Goal: Information Seeking & Learning: Learn about a topic

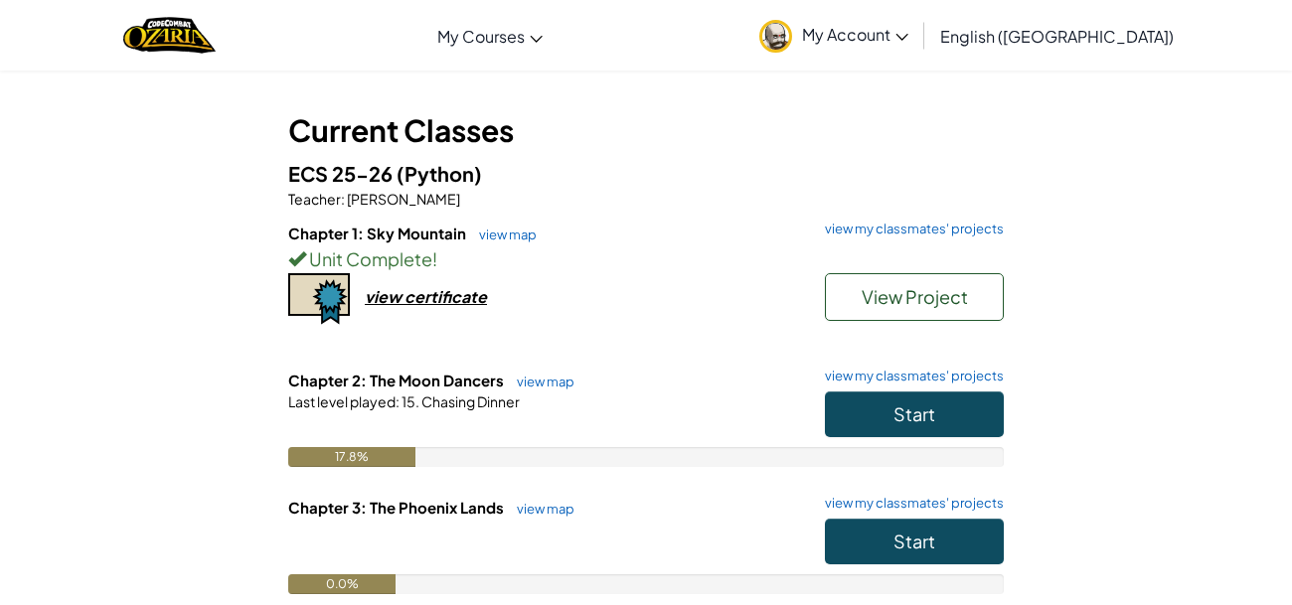
scroll to position [90, 0]
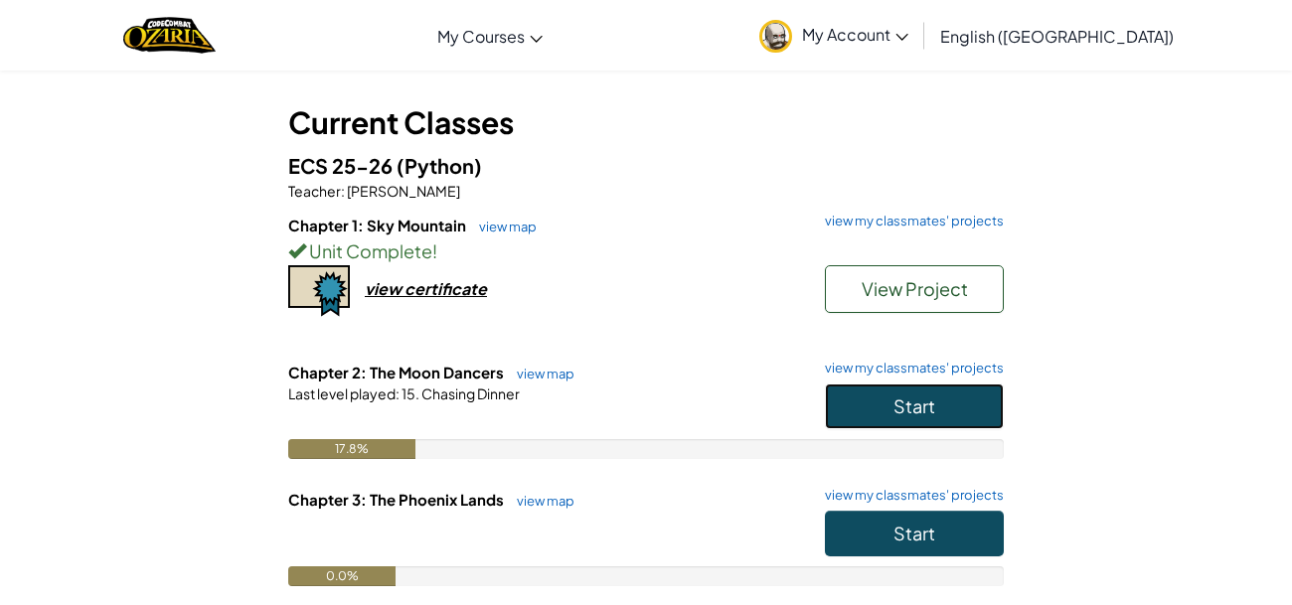
click at [853, 411] on button "Start" at bounding box center [914, 407] width 179 height 46
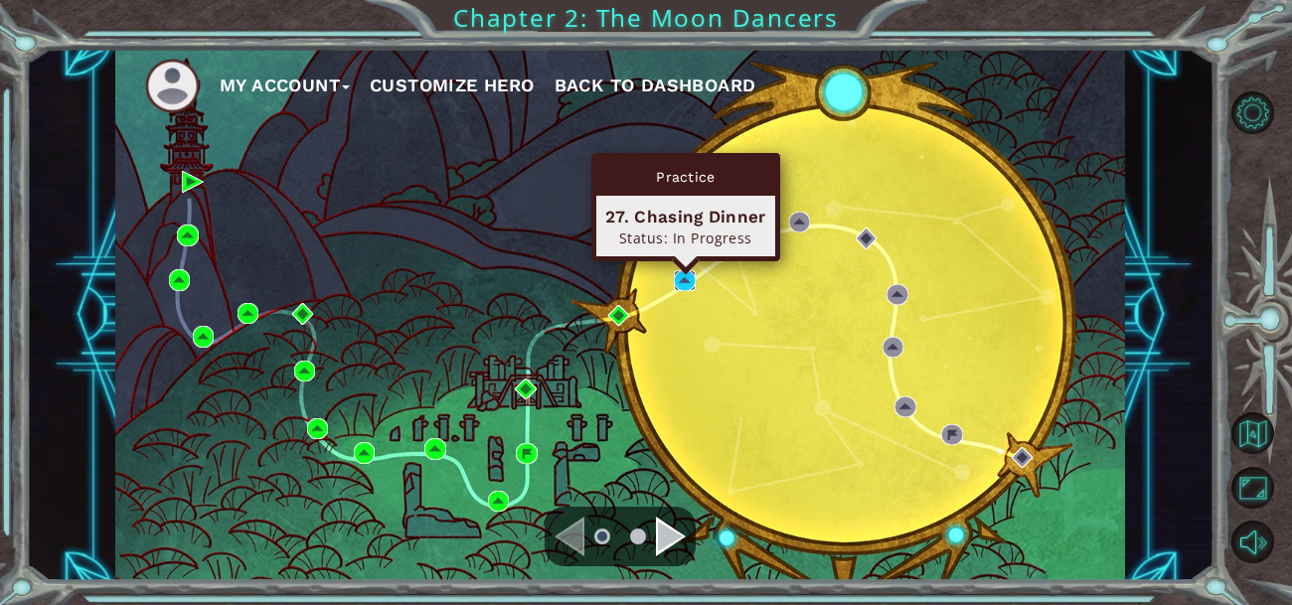
click at [683, 274] on img at bounding box center [684, 280] width 21 height 21
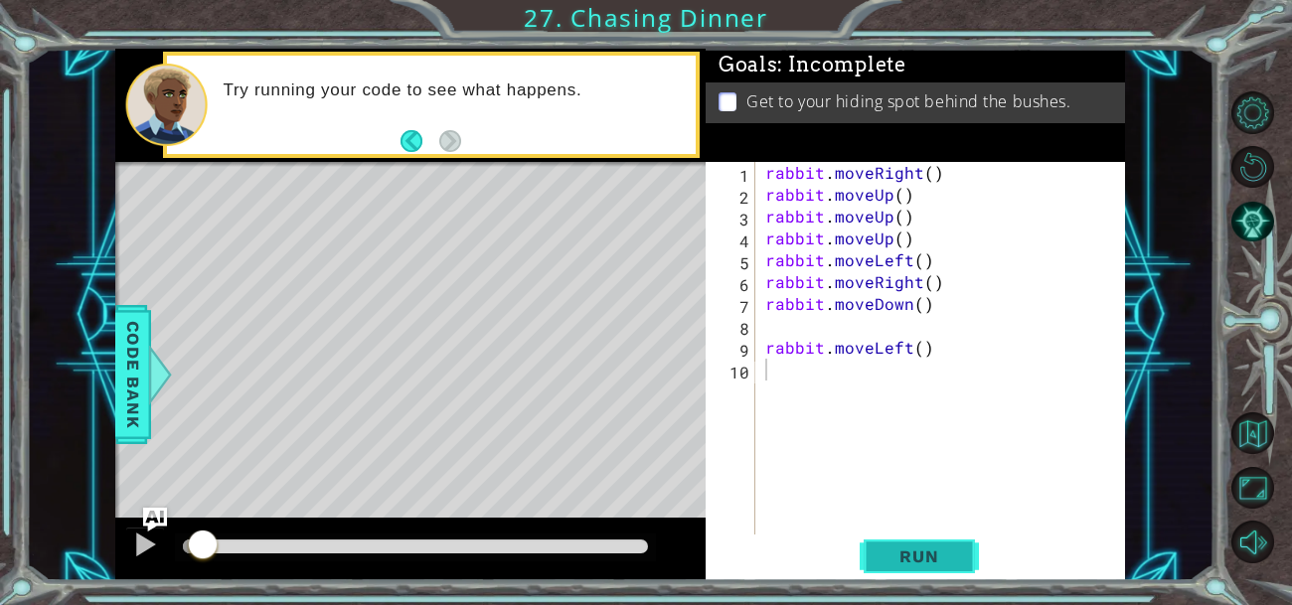
click at [946, 540] on button "Run" at bounding box center [919, 556] width 119 height 42
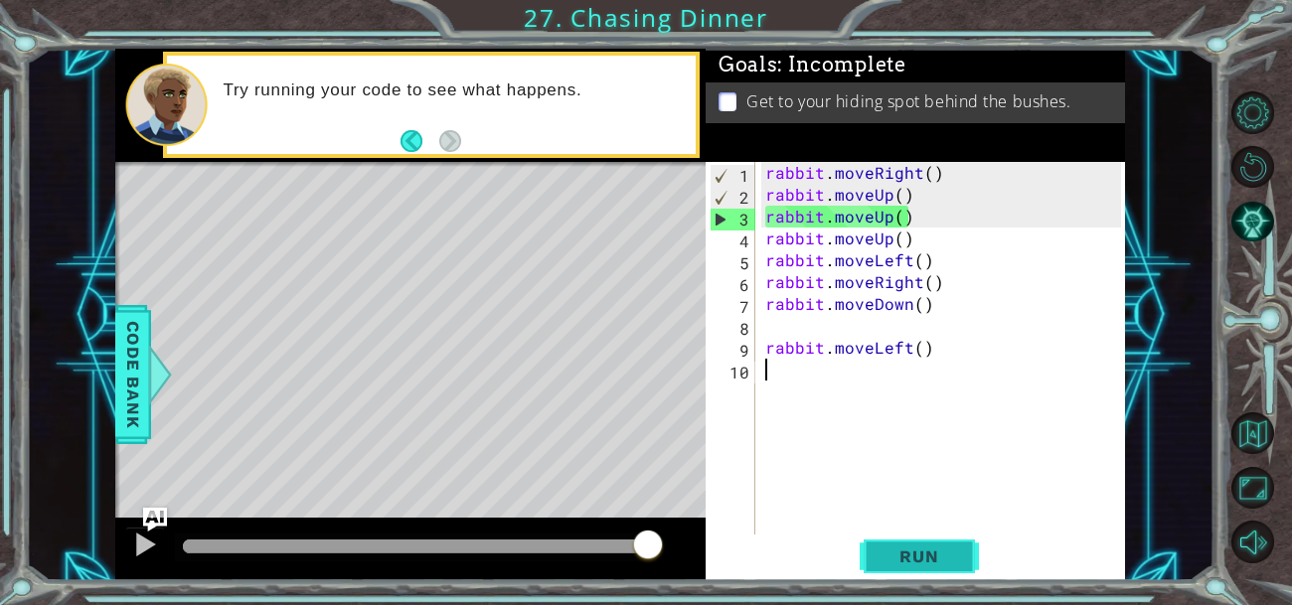
click at [946, 540] on button "Run" at bounding box center [919, 556] width 119 height 42
click at [938, 353] on div "rabbit . moveRight ( ) rabbit . moveUp ( ) rabbit . moveUp ( ) rabbit . moveUp …" at bounding box center [947, 380] width 370 height 437
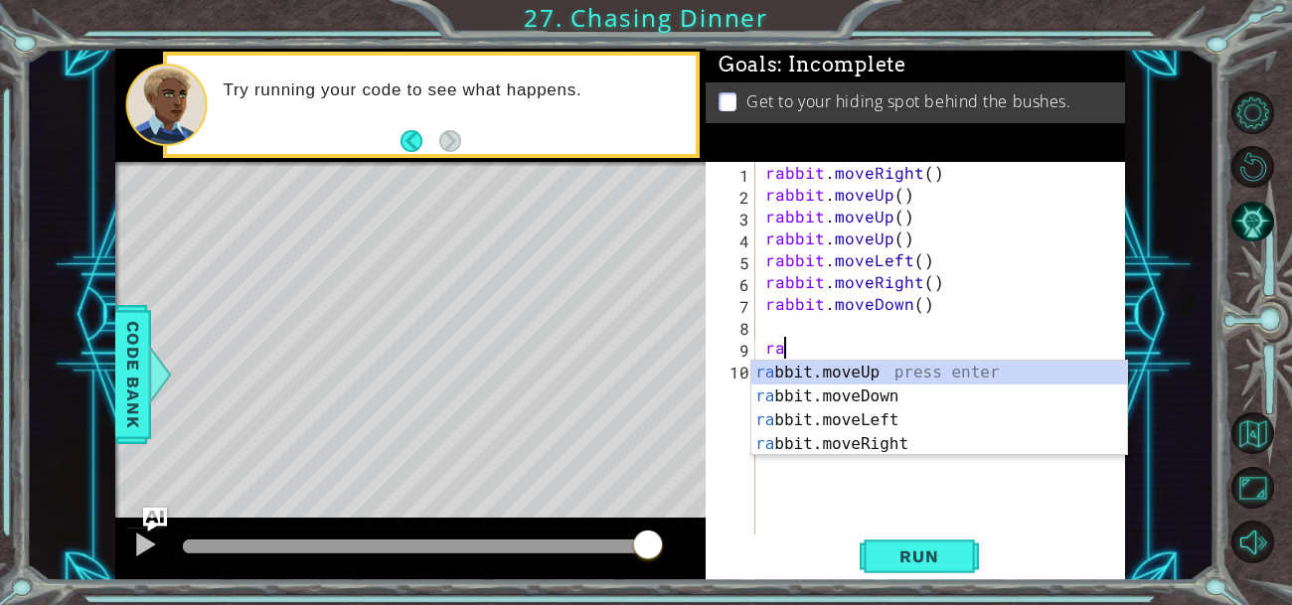
type textarea "r"
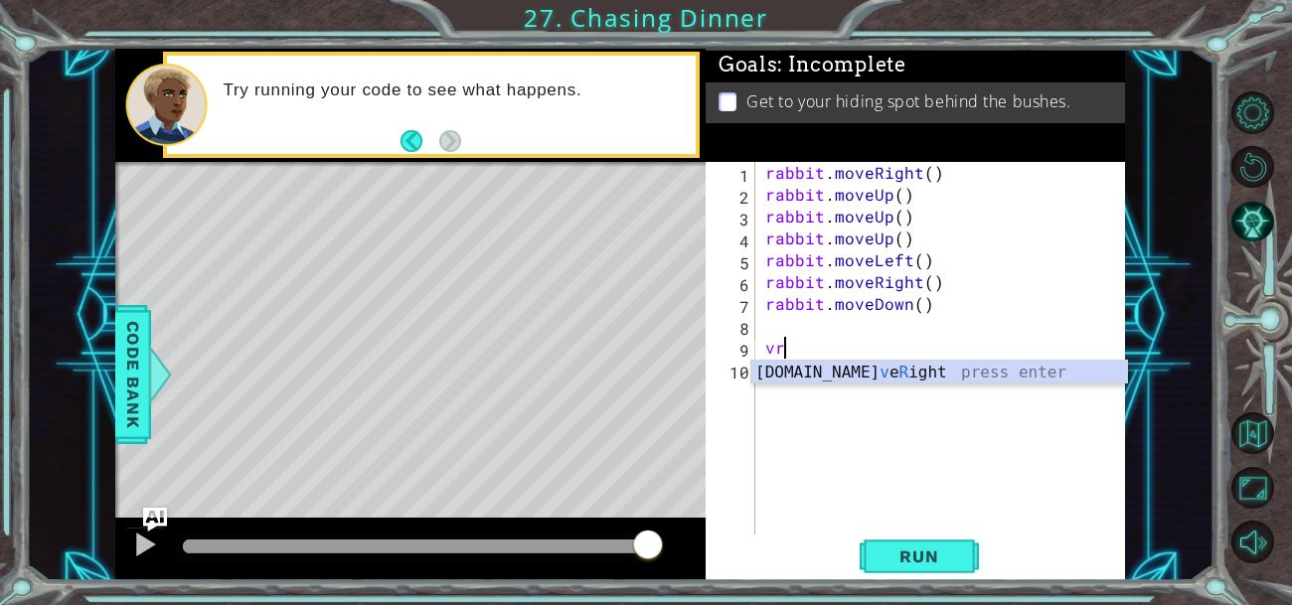
type textarea "v"
type textarea "b"
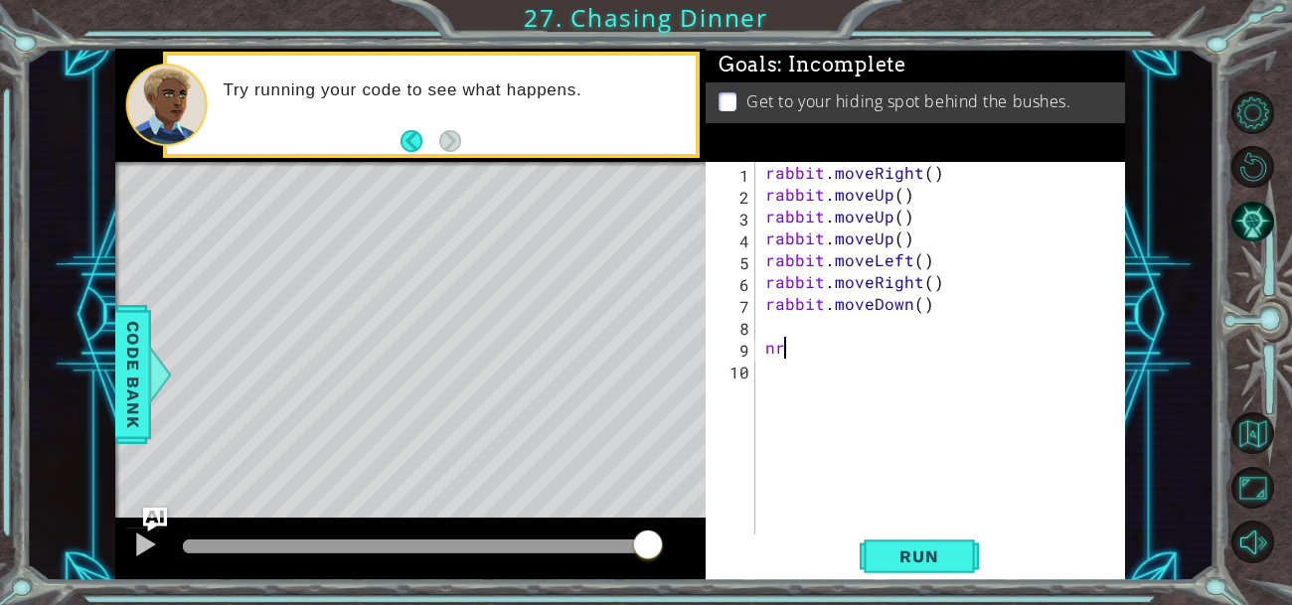
type textarea "n"
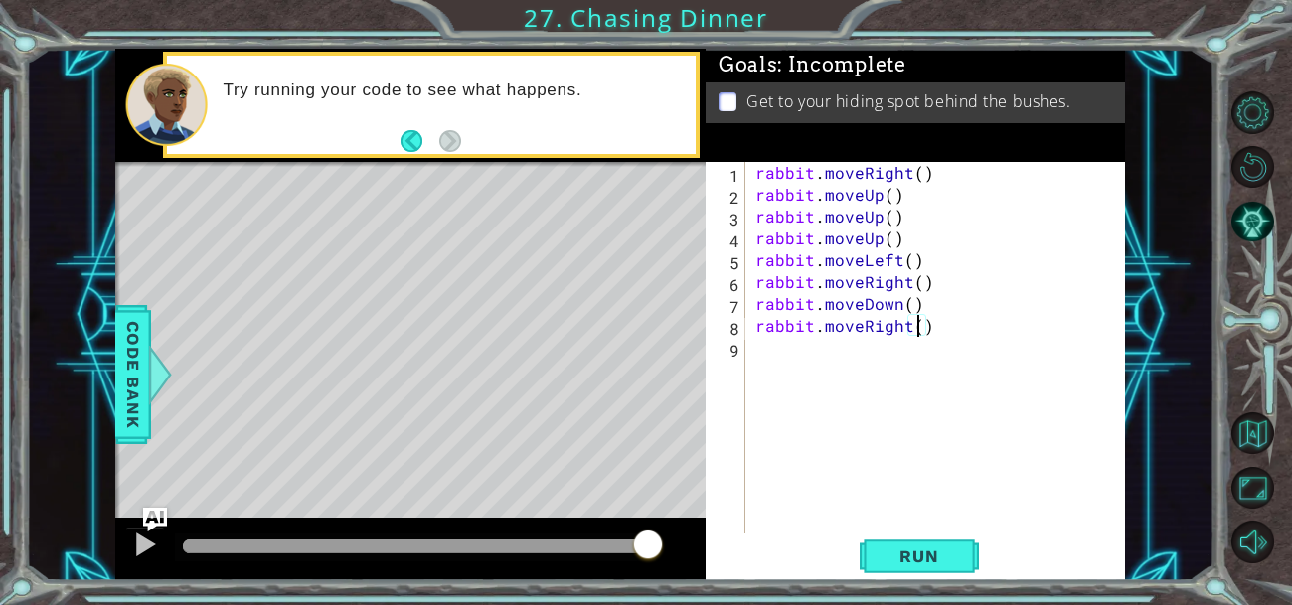
type textarea "rabbit.moveRight(2)"
click at [1005, 375] on div "rabbit . moveRight ( ) rabbit . moveUp ( ) rabbit . moveUp ( ) rabbit . moveUp …" at bounding box center [942, 370] width 380 height 416
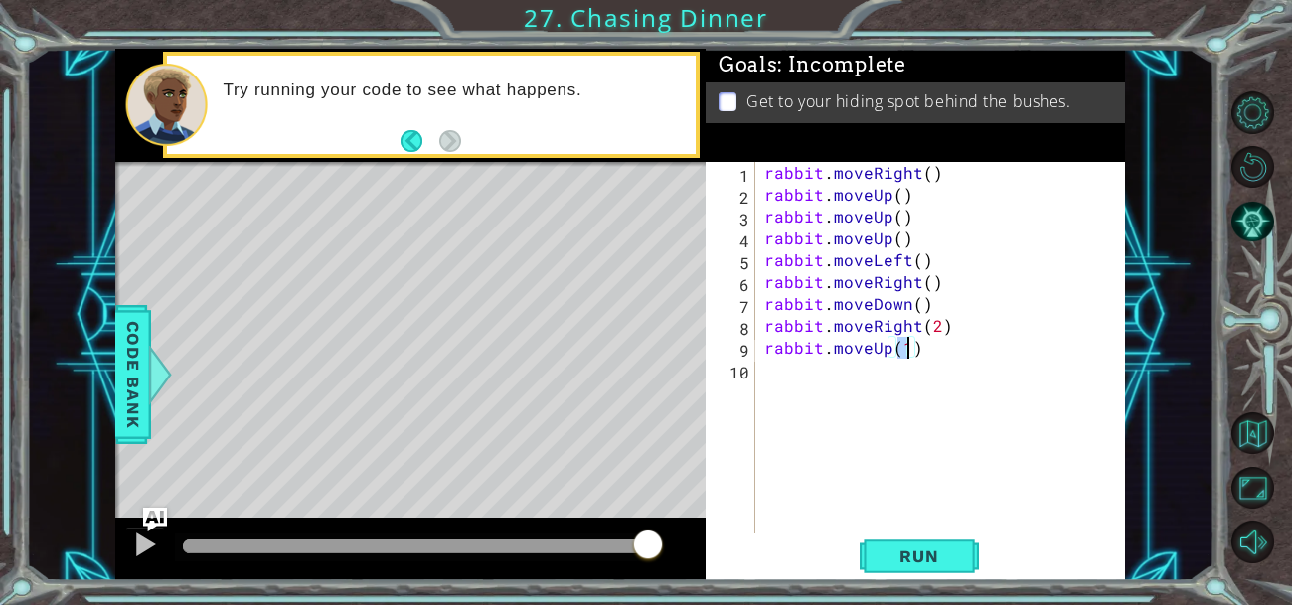
type textarea "rabbit.moveUp(2)"
type textarea "rabbit.moveLeft(2)"
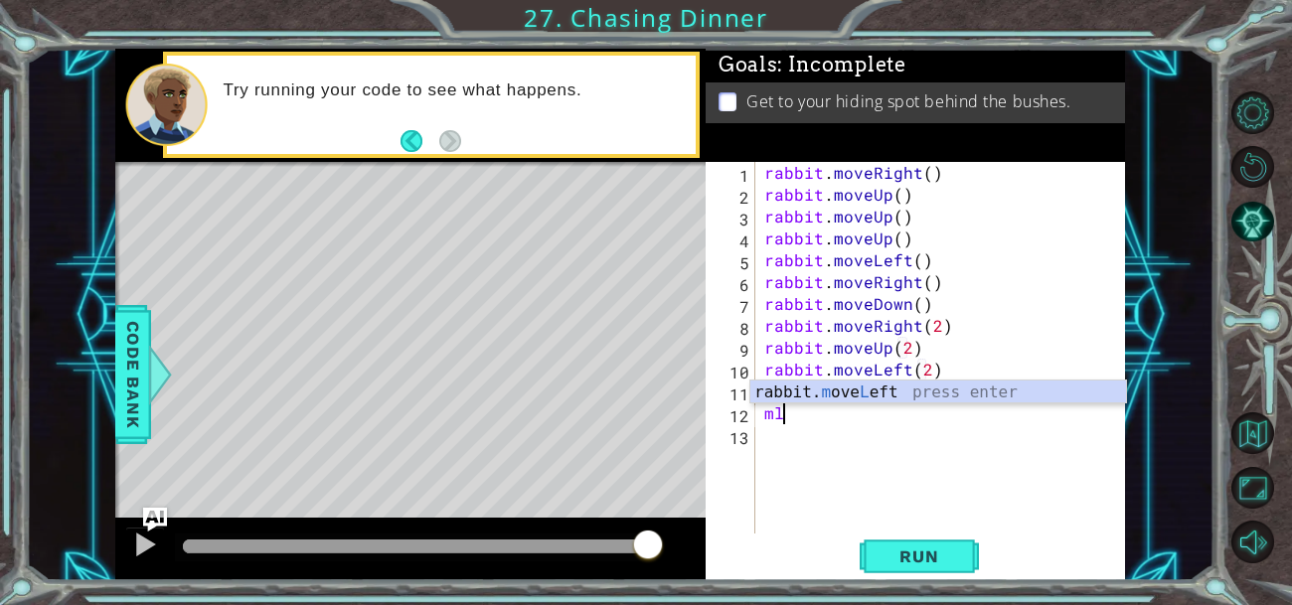
scroll to position [0, 9]
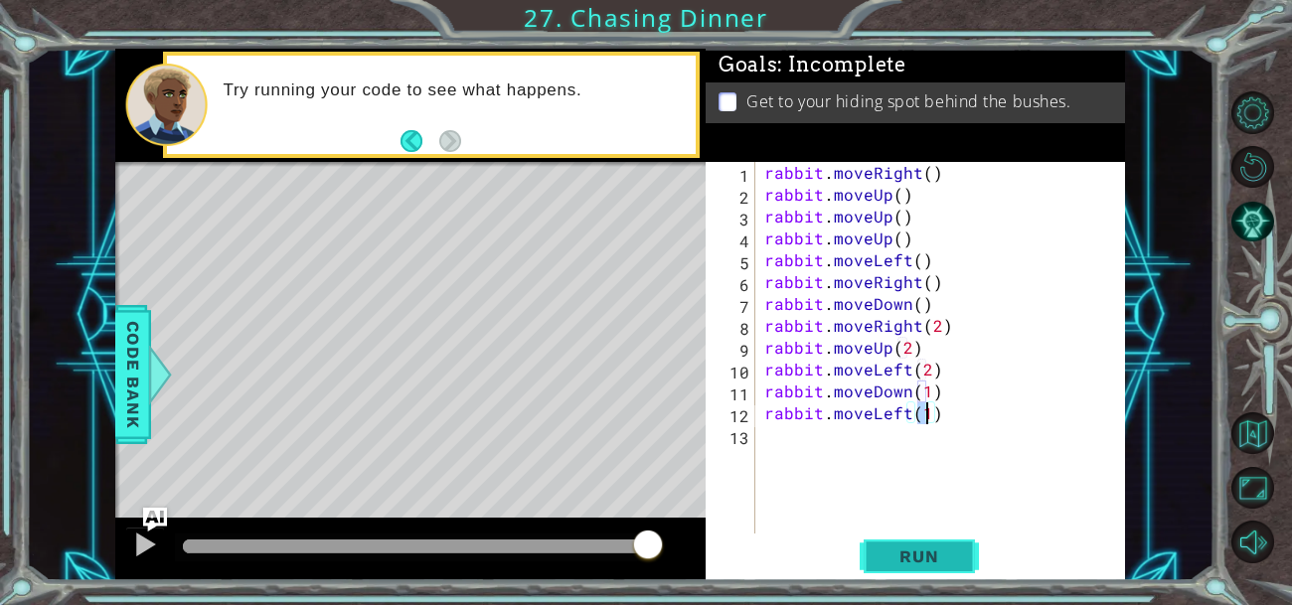
click at [947, 548] on span "Run" at bounding box center [919, 557] width 79 height 20
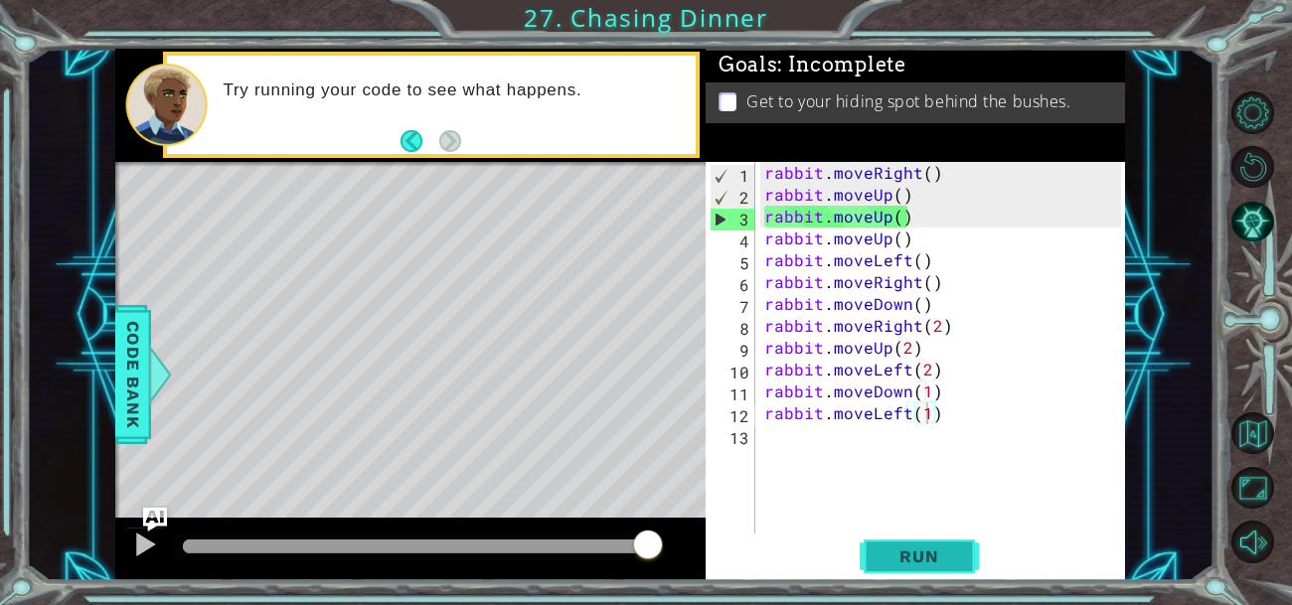
click at [893, 547] on span "Run" at bounding box center [919, 557] width 79 height 20
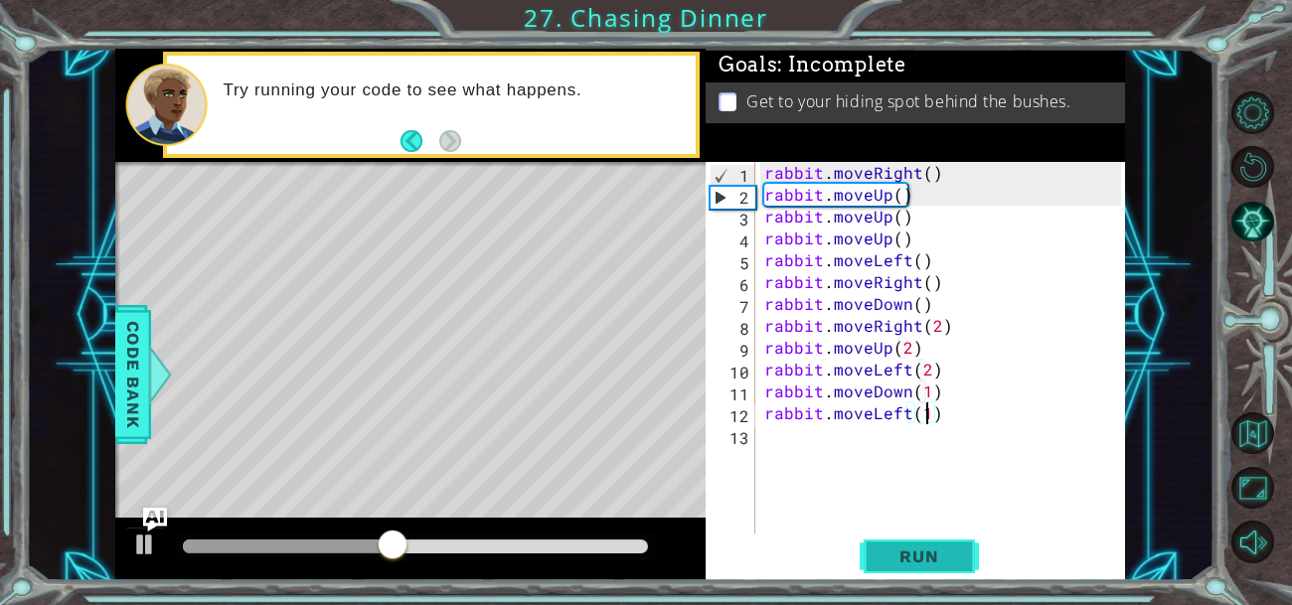
click at [893, 547] on span "Run" at bounding box center [919, 557] width 79 height 20
click at [159, 538] on button at bounding box center [145, 547] width 40 height 41
click at [942, 285] on div "rabbit . moveRight ( ) rabbit . moveUp ( ) rabbit . moveUp ( ) rabbit . moveUp …" at bounding box center [946, 370] width 371 height 416
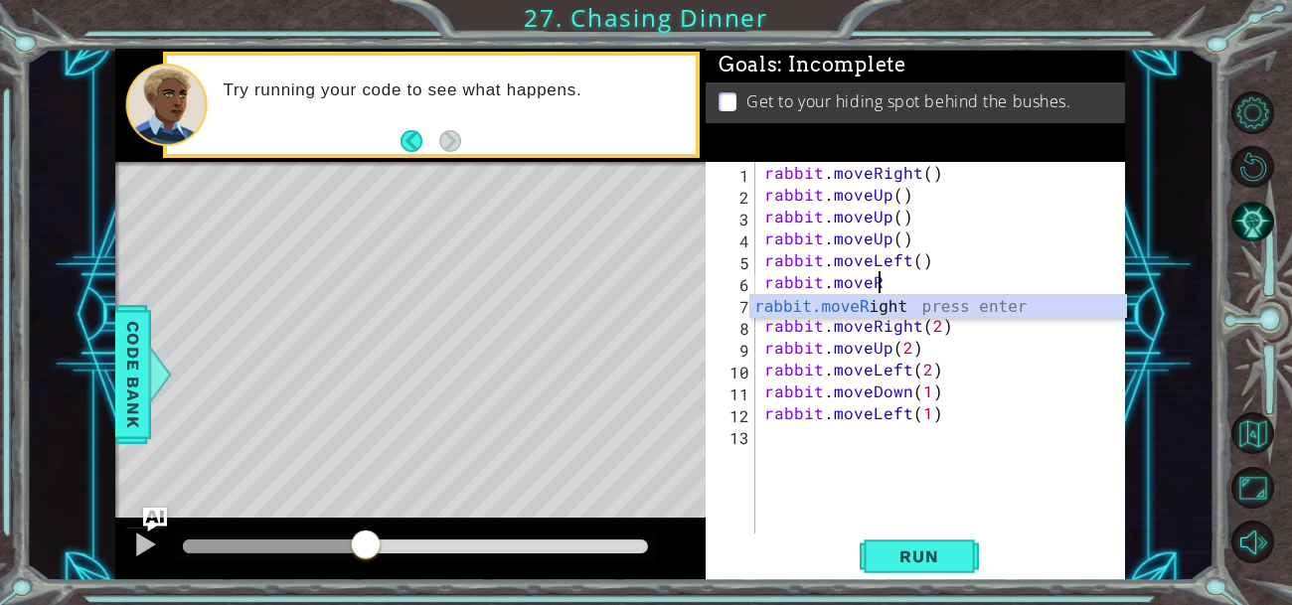
scroll to position [0, 4]
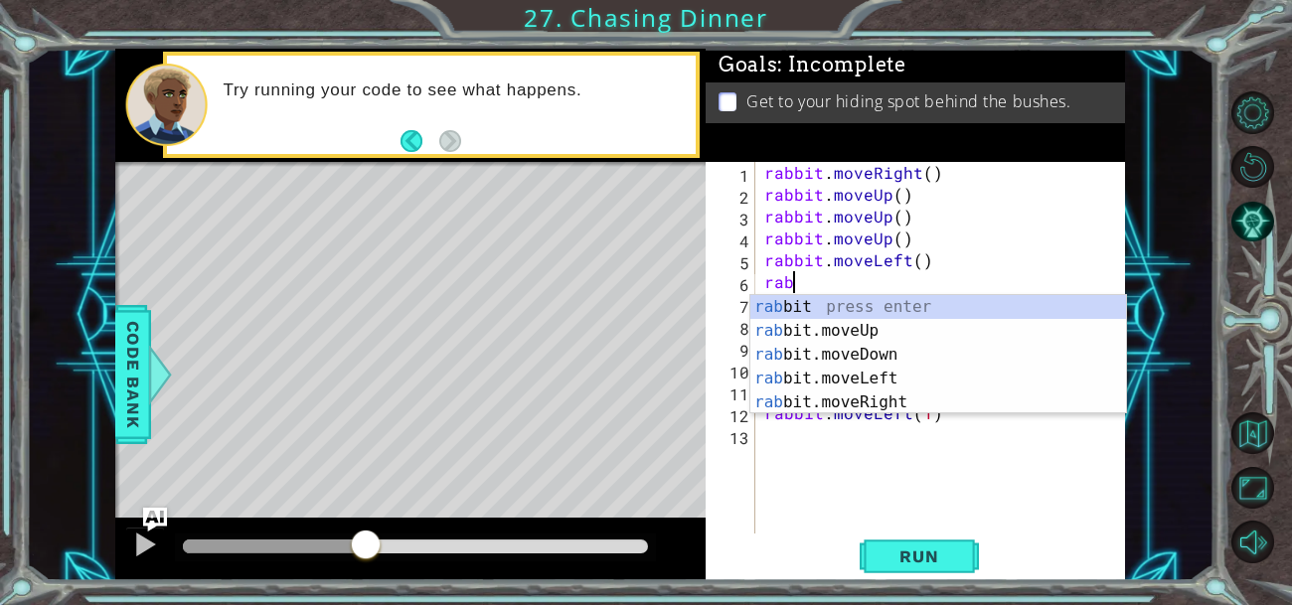
type textarea "r"
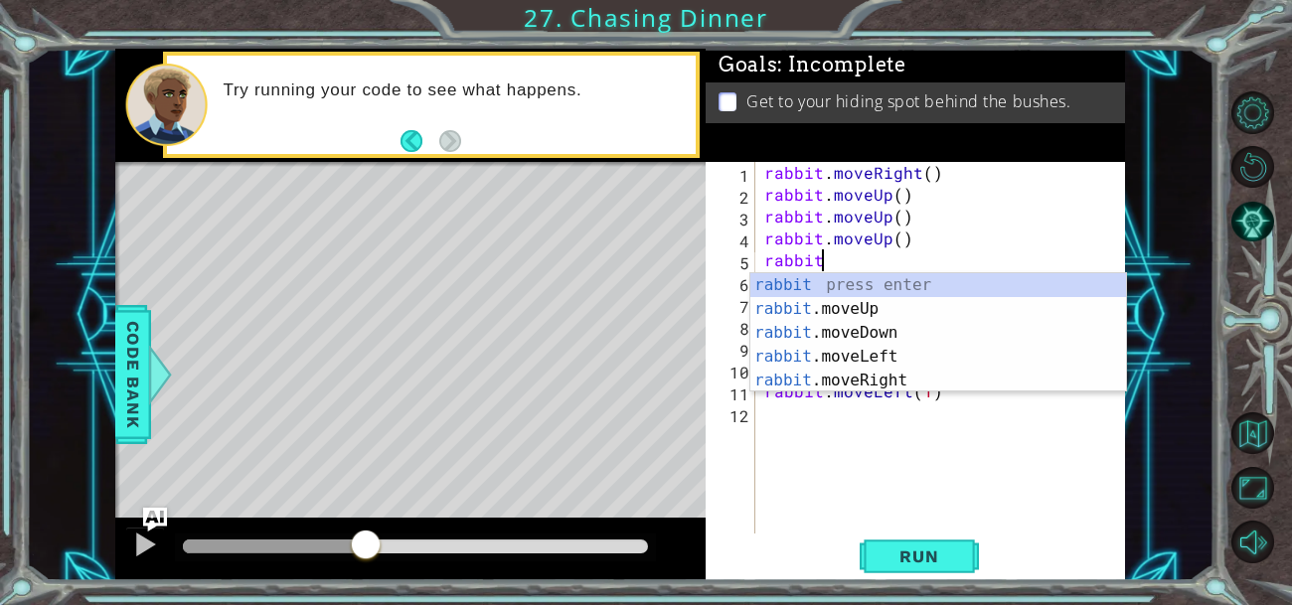
type textarea "r"
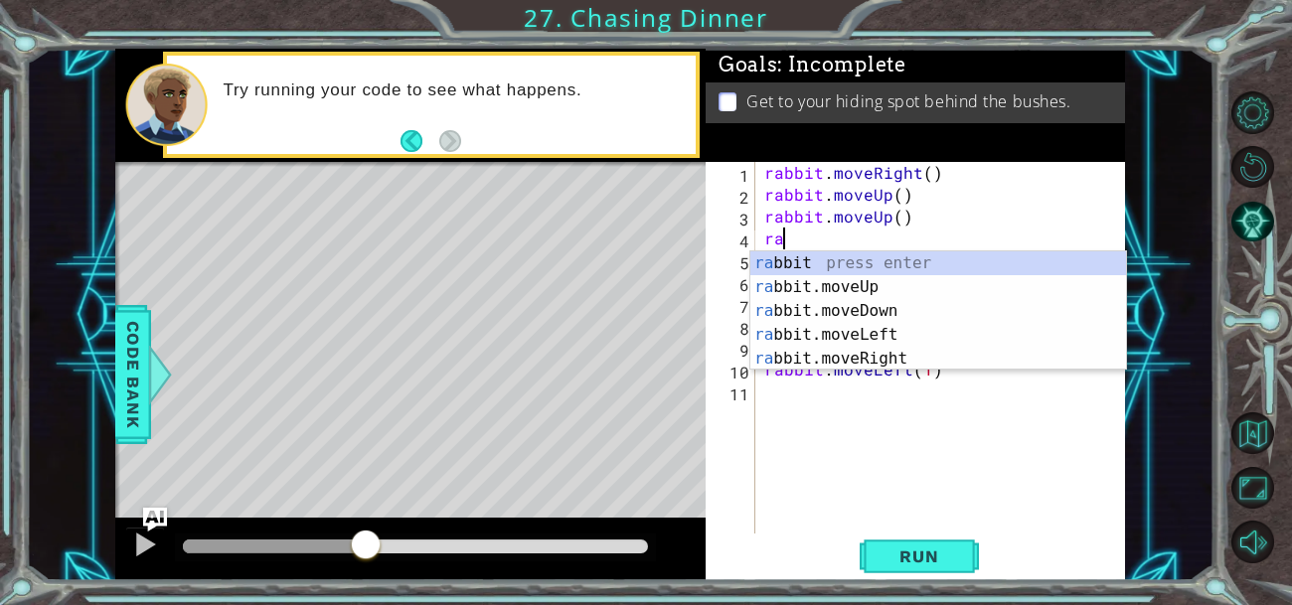
type textarea "r"
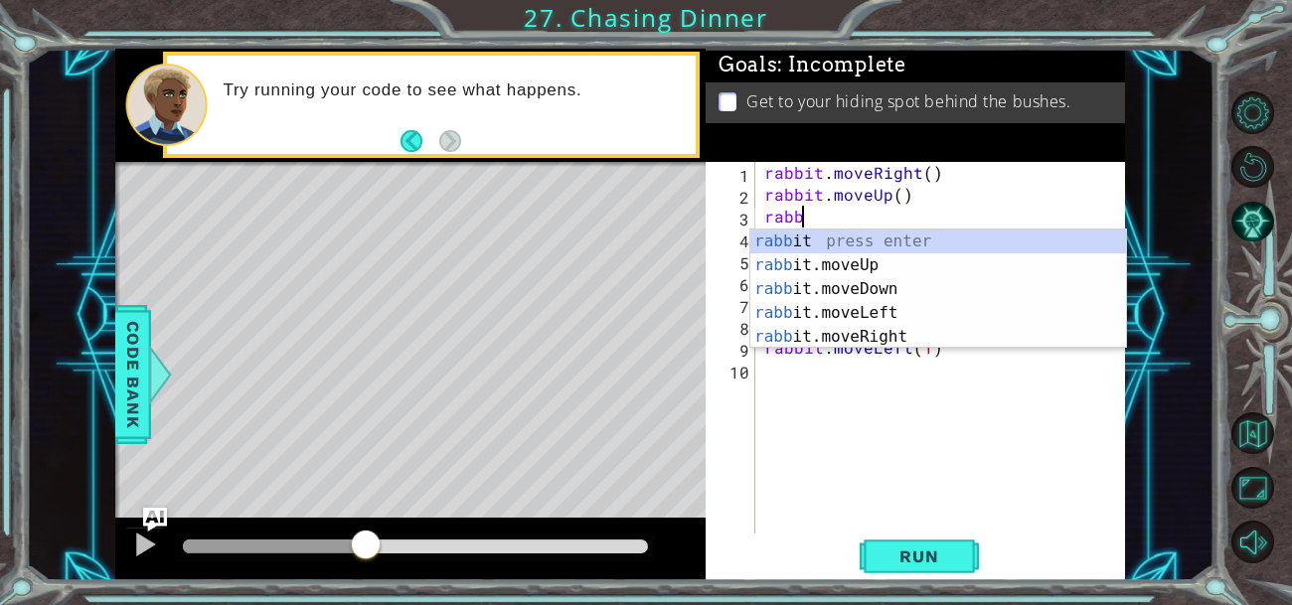
type textarea "r"
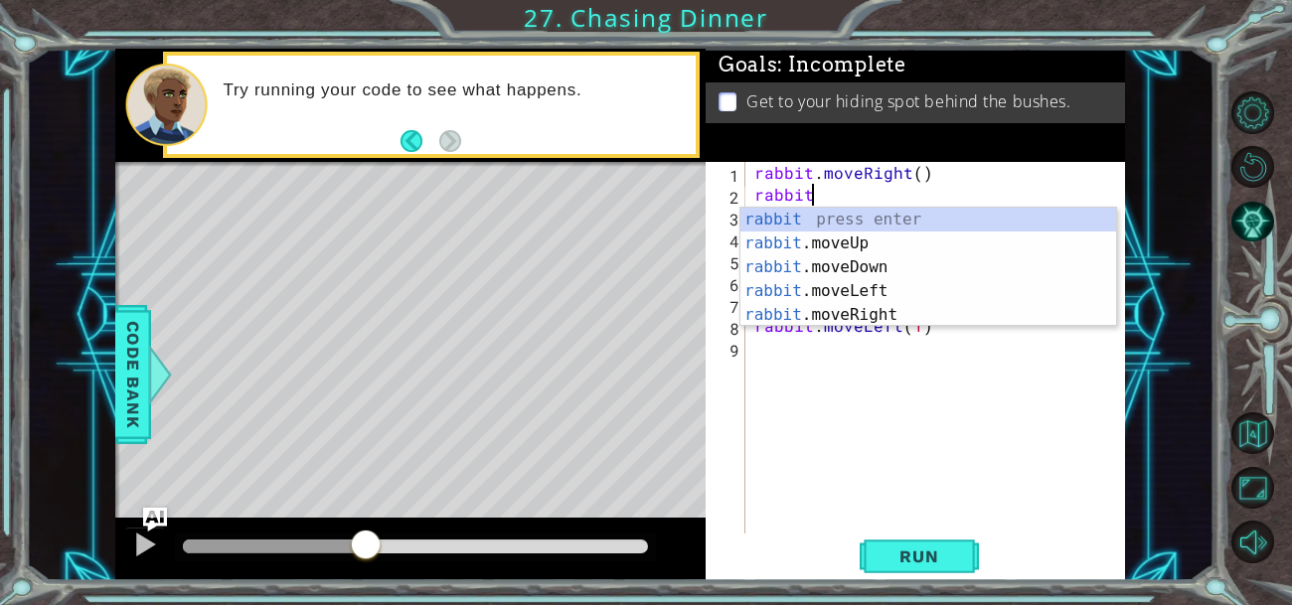
type textarea "r"
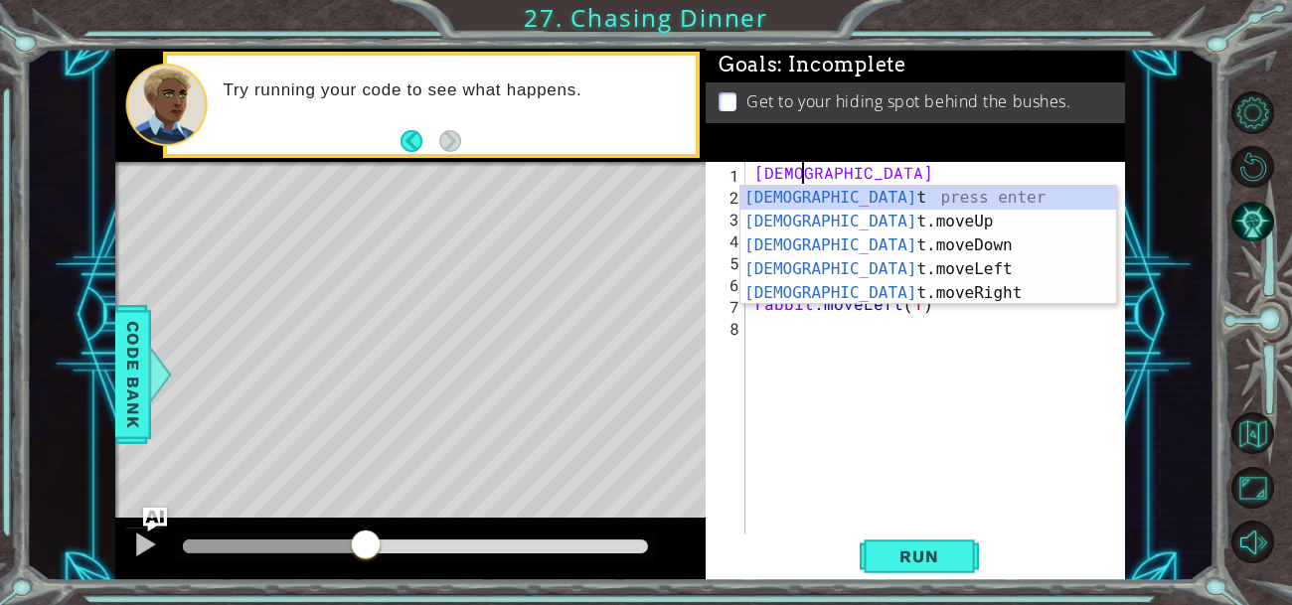
type textarea "r"
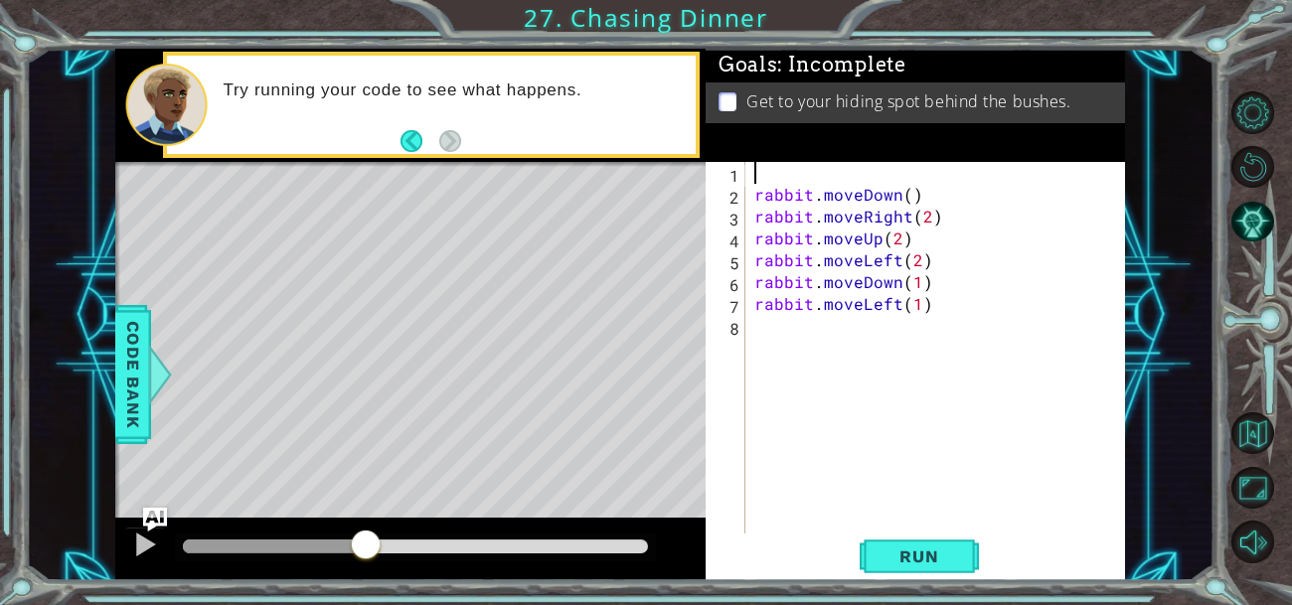
click at [753, 203] on div "rabbit . moveDown ( ) rabbit . moveRight ( 2 ) rabbit . moveUp ( 2 ) rabbit . m…" at bounding box center [941, 370] width 380 height 416
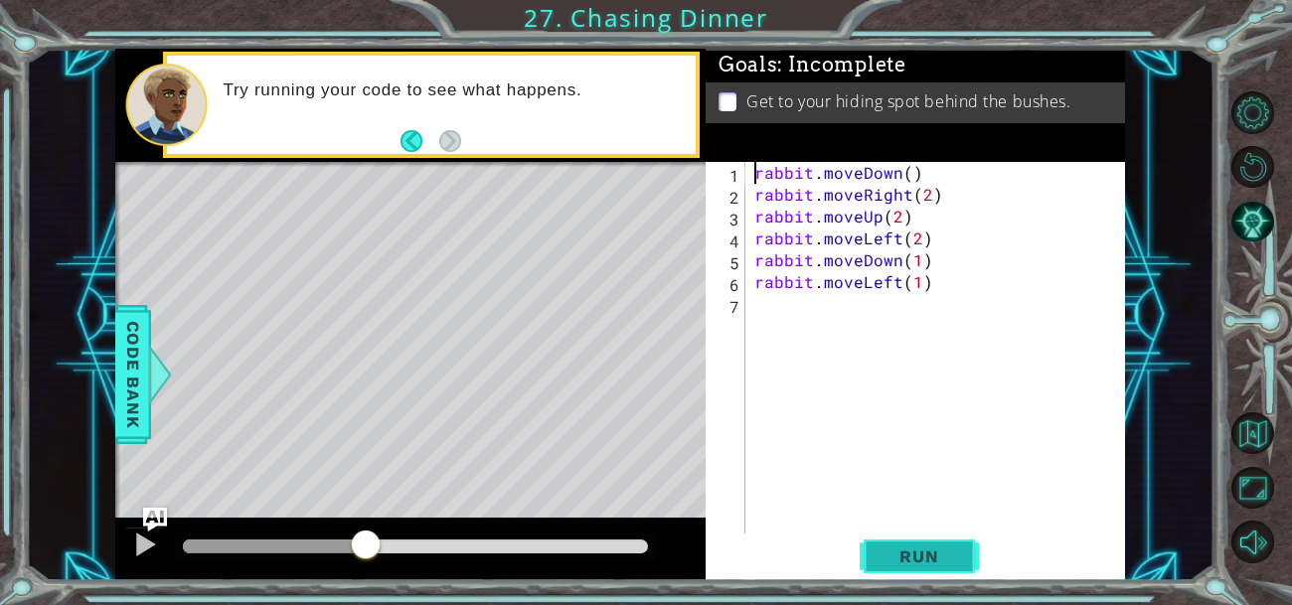
click at [950, 565] on span "Run" at bounding box center [919, 557] width 79 height 20
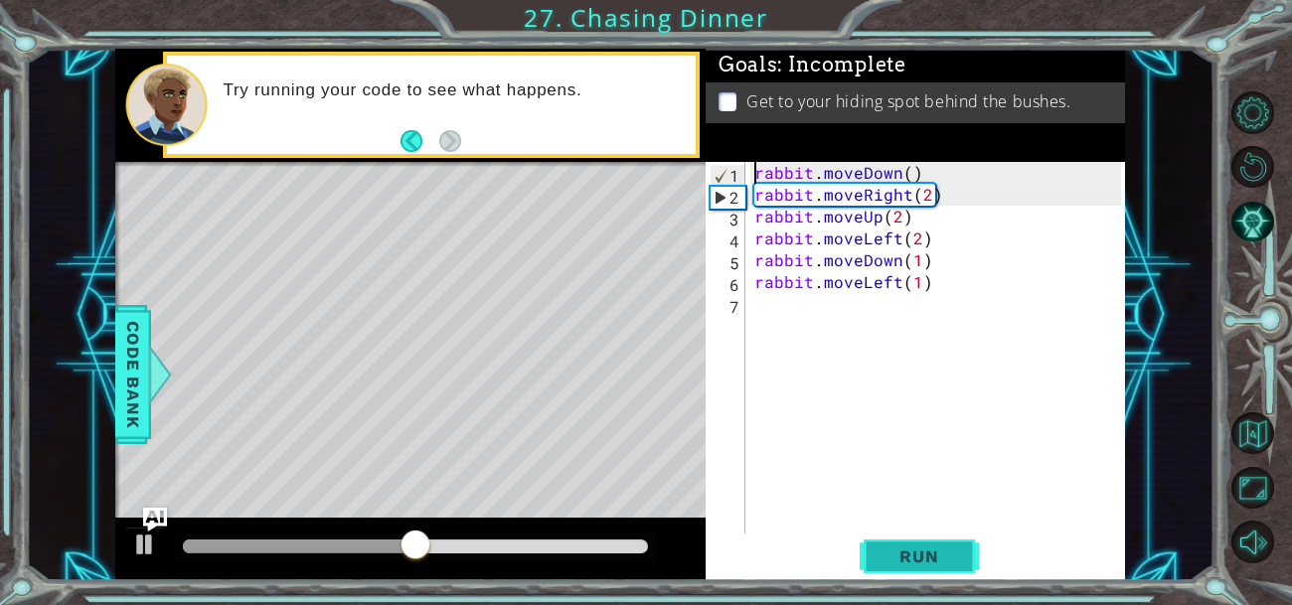
click at [950, 565] on span "Run" at bounding box center [919, 557] width 79 height 20
click at [925, 176] on div "rabbit . moveDown ( ) rabbit . moveRight ( 2 ) rabbit . moveUp ( 2 ) rabbit . m…" at bounding box center [941, 370] width 380 height 416
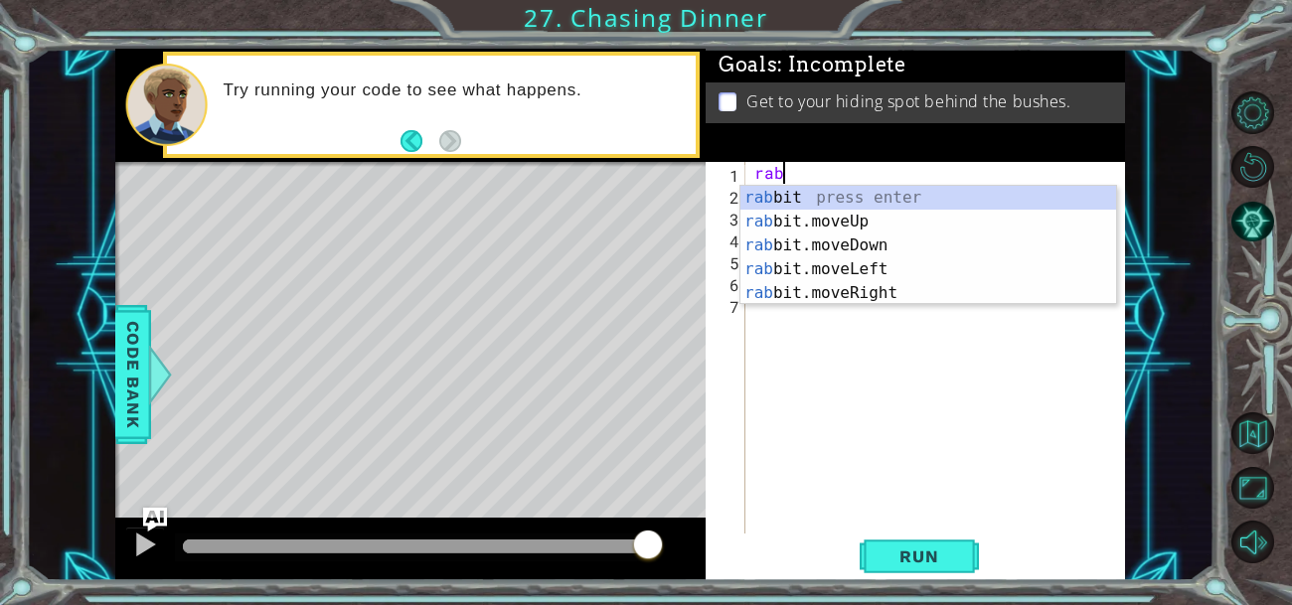
type textarea "r"
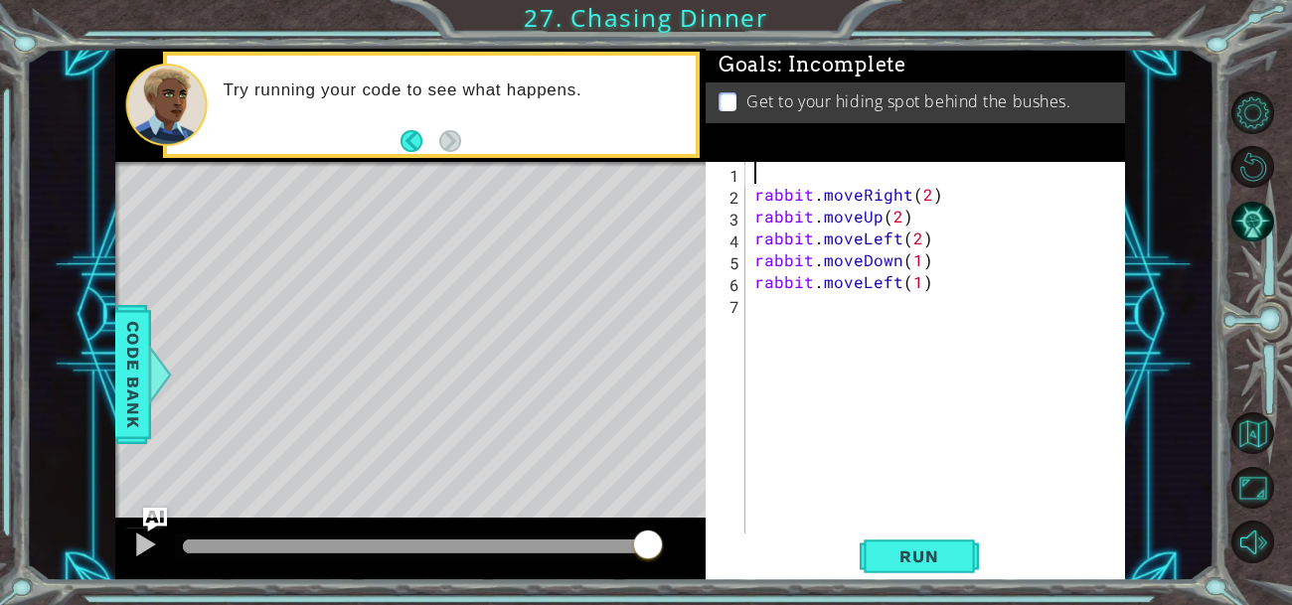
type textarea "rabbit.moveRight(2)"
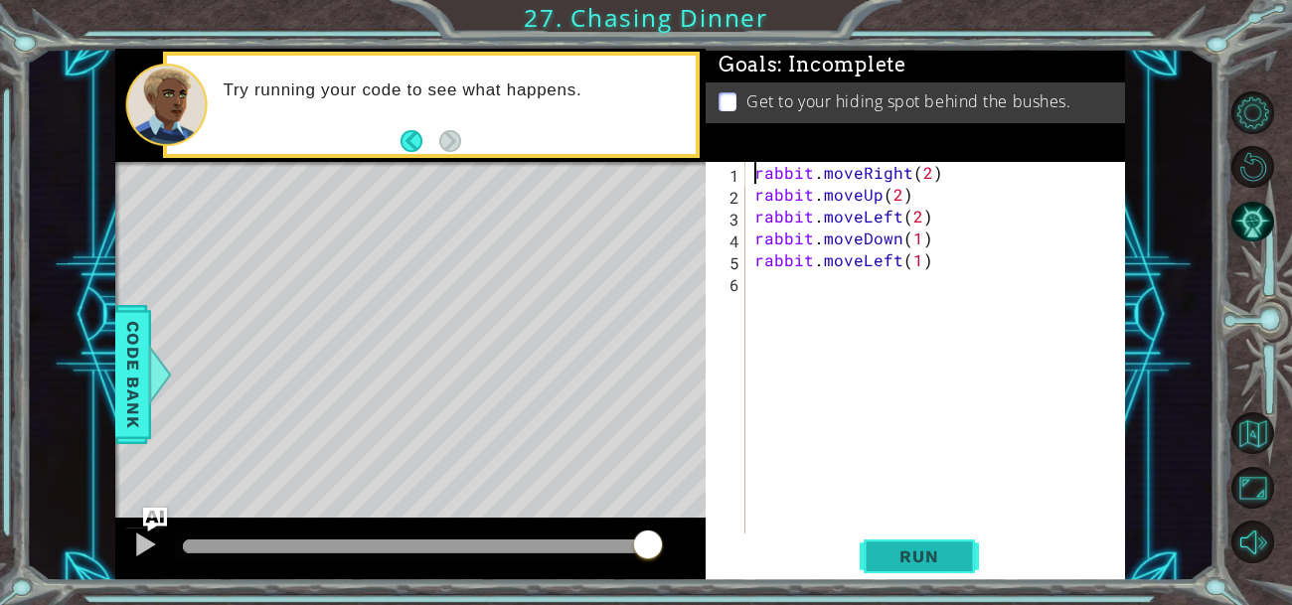
click at [919, 550] on span "Run" at bounding box center [919, 557] width 79 height 20
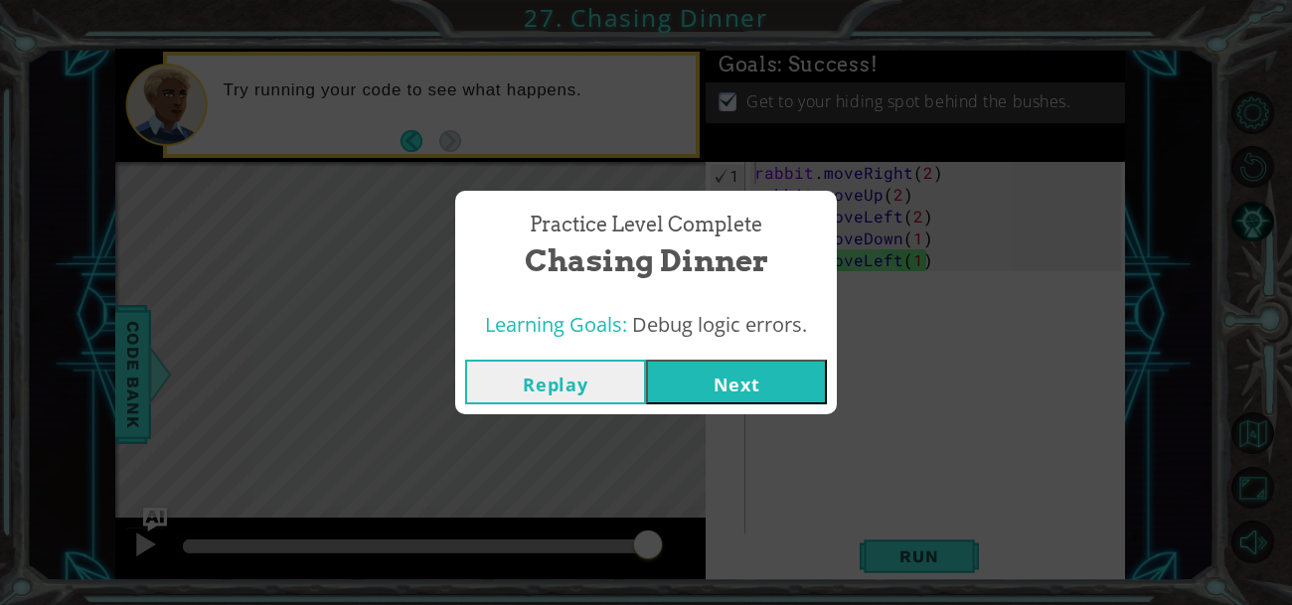
click at [678, 367] on button "Next" at bounding box center [736, 382] width 181 height 45
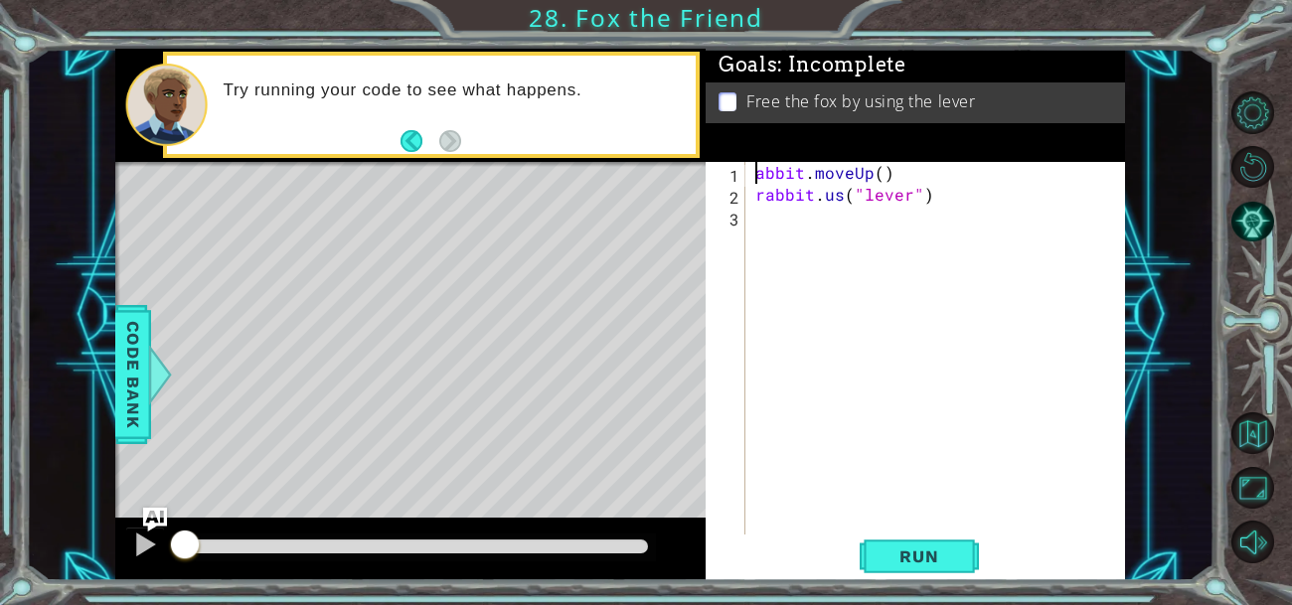
click at [757, 175] on div "abbit . moveUp ( ) rabbit . us ( "lever" )" at bounding box center [942, 380] width 380 height 437
click at [1014, 176] on div "rabbit . moveUp ( 1 ) . moveUp ( ) rabbit . us ( "lever" )" at bounding box center [942, 380] width 380 height 437
click at [840, 199] on div "rabbit . moveUp ( 1 ) rabbit . us ( "lever" )" at bounding box center [942, 380] width 380 height 437
type textarea "rabbit.use("lever")"
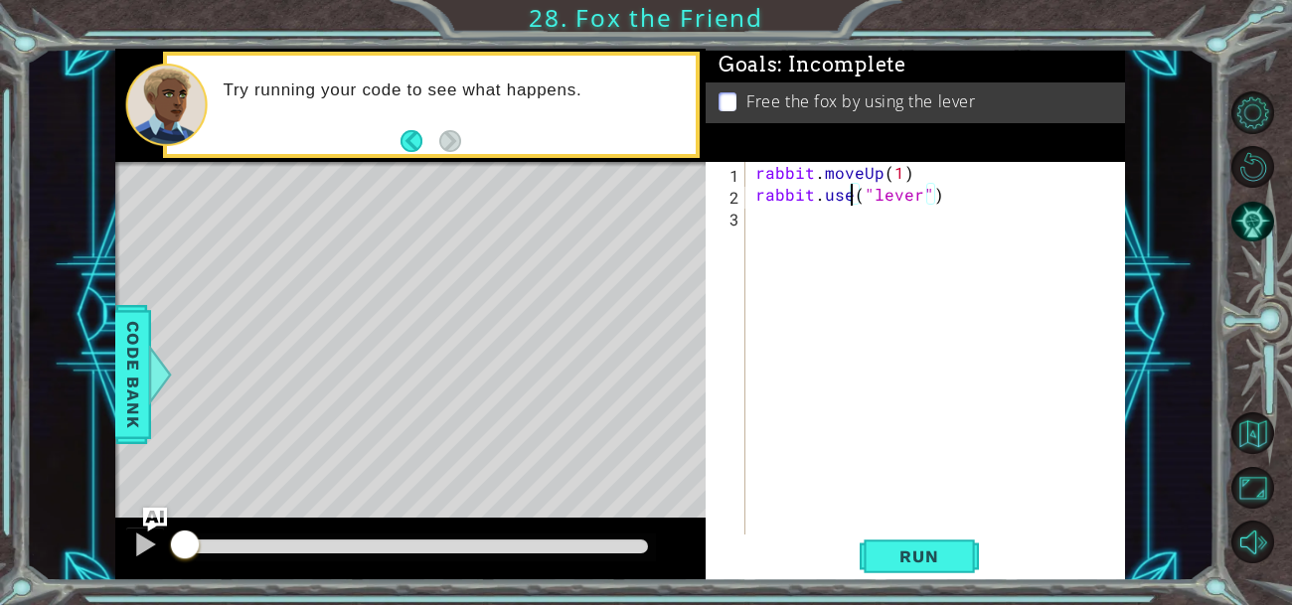
click at [851, 247] on div "rabbit . moveUp ( 1 ) rabbit . use ( "lever" )" at bounding box center [942, 380] width 380 height 437
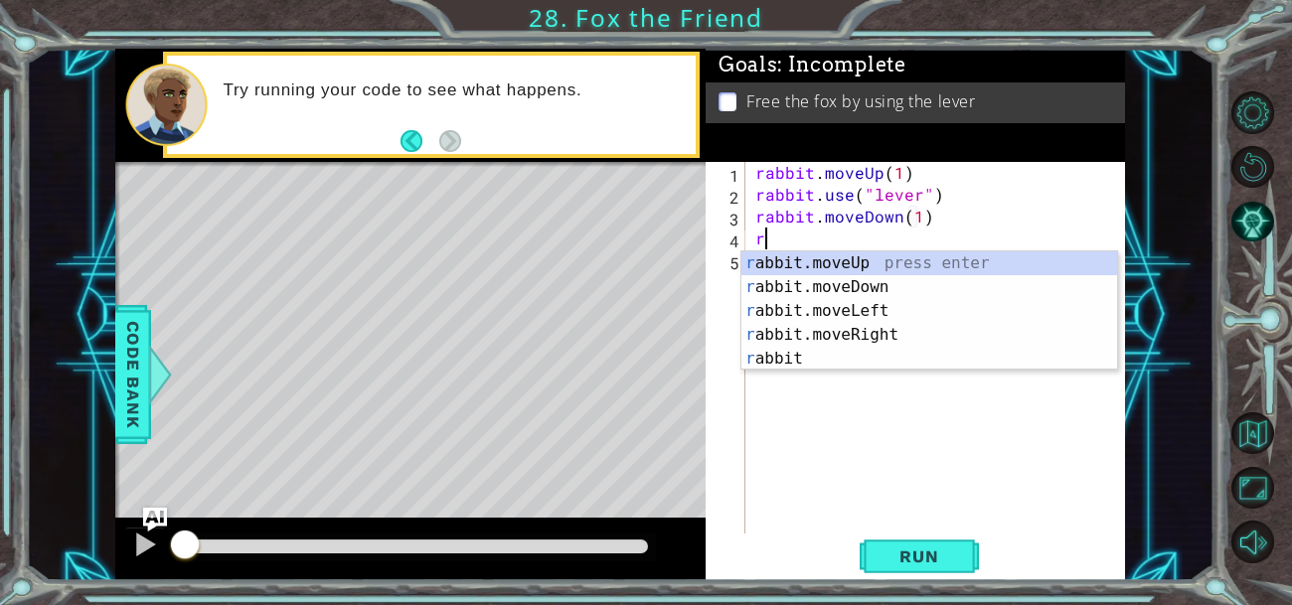
scroll to position [0, 11]
type textarea "r"
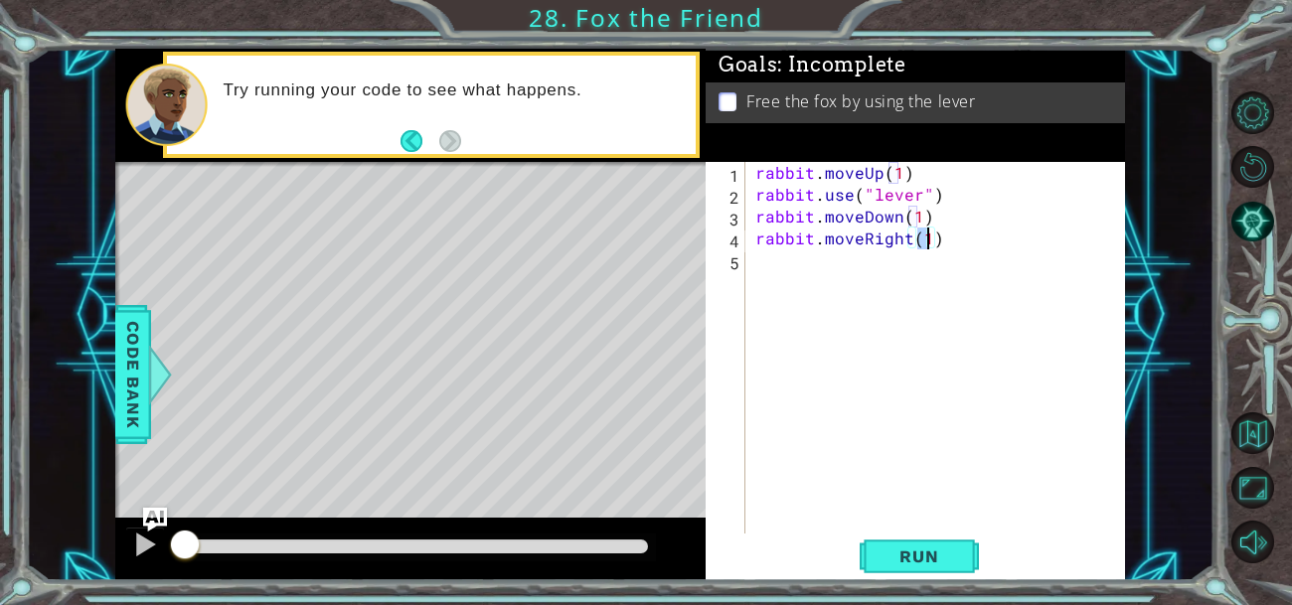
type textarea "rabbit.moveRight(])"
click at [952, 548] on span "Run" at bounding box center [919, 557] width 79 height 20
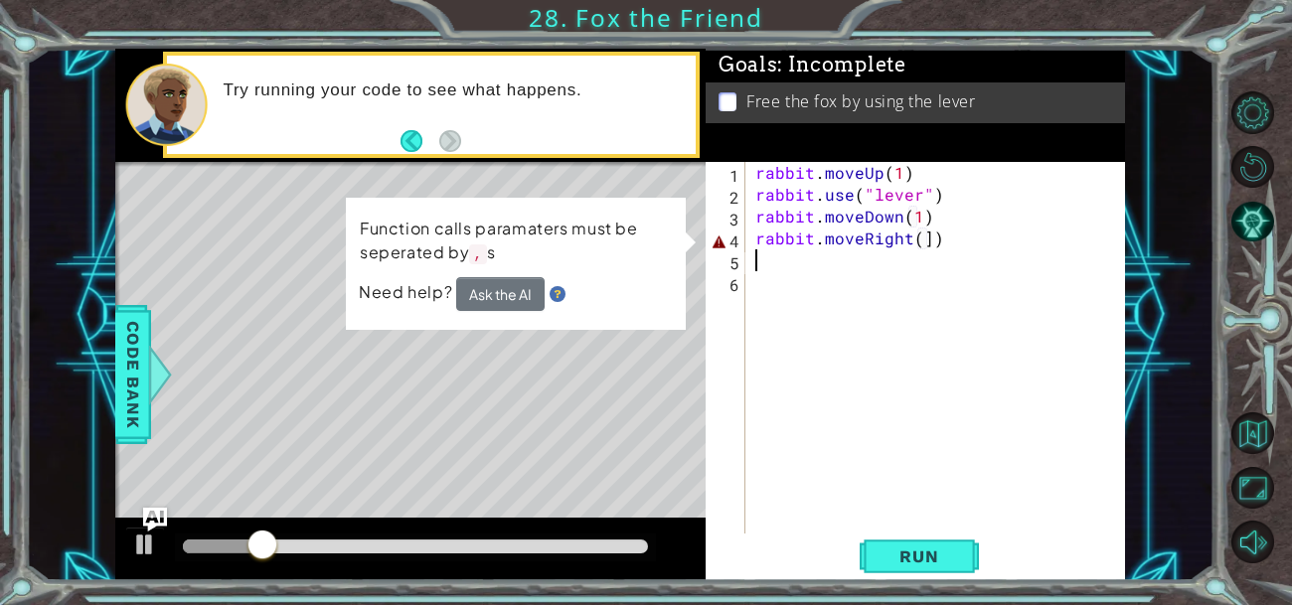
click at [927, 238] on div "rabbit . moveUp ( 1 ) rabbit . use ( "lever" ) rabbit . moveDown ( 1 ) rabbit .…" at bounding box center [942, 370] width 380 height 416
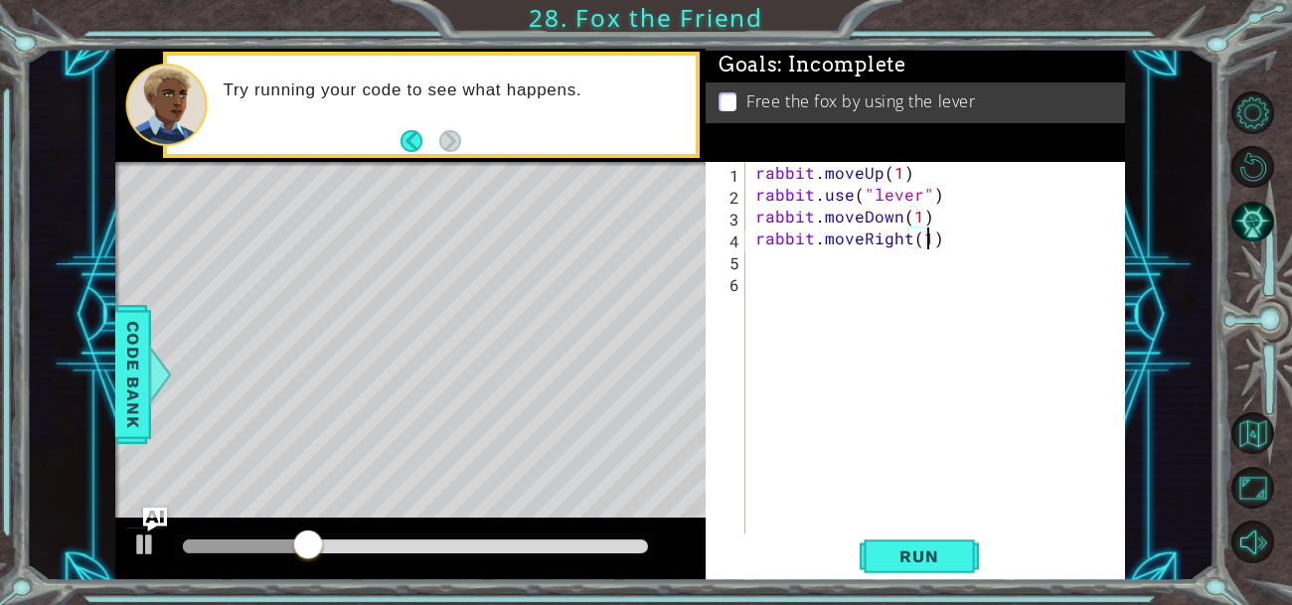
scroll to position [0, 10]
type textarea "rabbit.moveRight(1)"
click at [886, 542] on button "Run" at bounding box center [919, 556] width 119 height 42
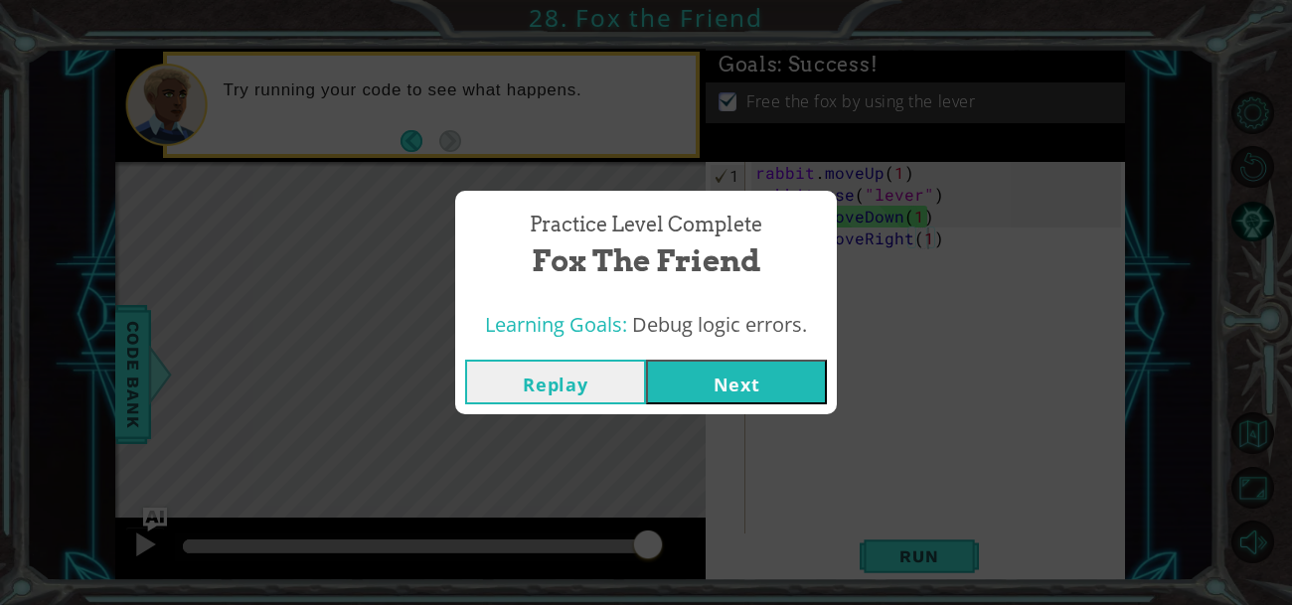
click at [702, 372] on button "Next" at bounding box center [736, 382] width 181 height 45
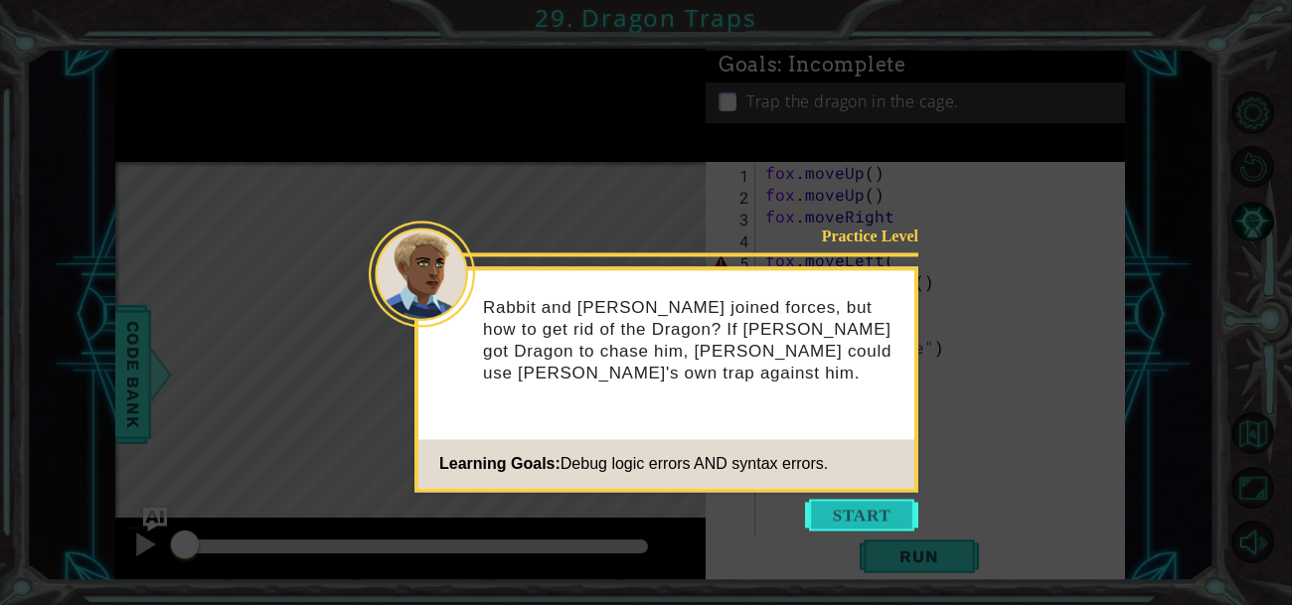
click at [872, 516] on button "Start" at bounding box center [861, 515] width 113 height 32
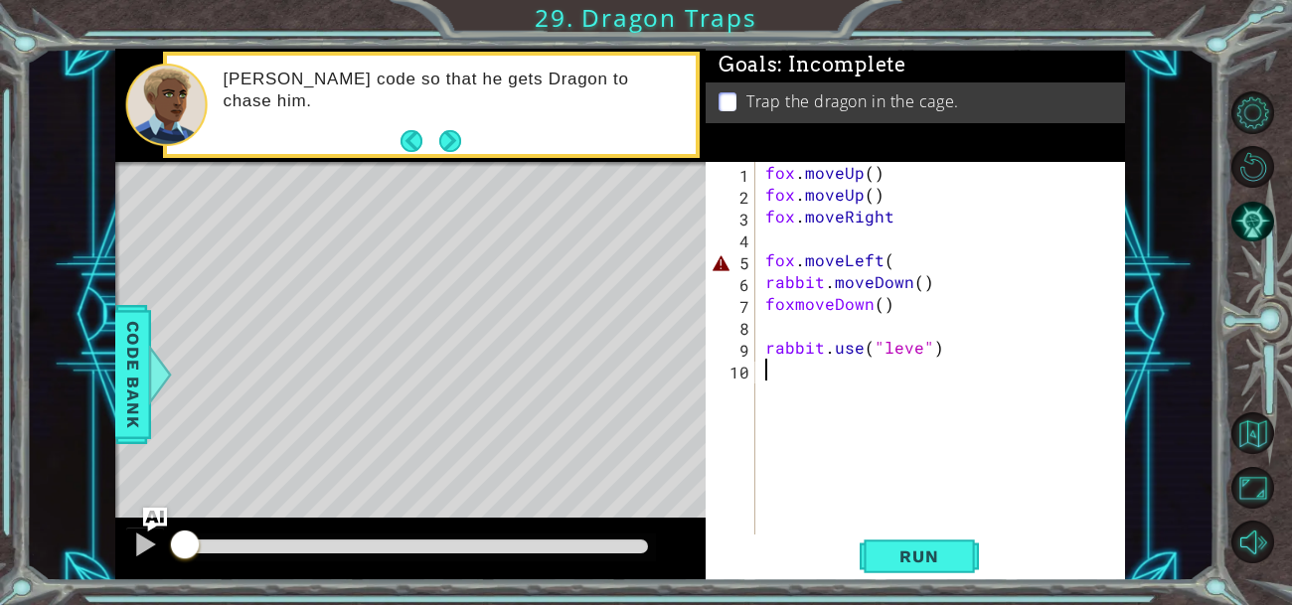
click at [919, 350] on div "fox . moveUp ( ) fox . moveUp ( ) fox . moveRight fox . moveLeft ( rabbit . mov…" at bounding box center [947, 380] width 370 height 437
type textarea "rabbit.use("lever")"
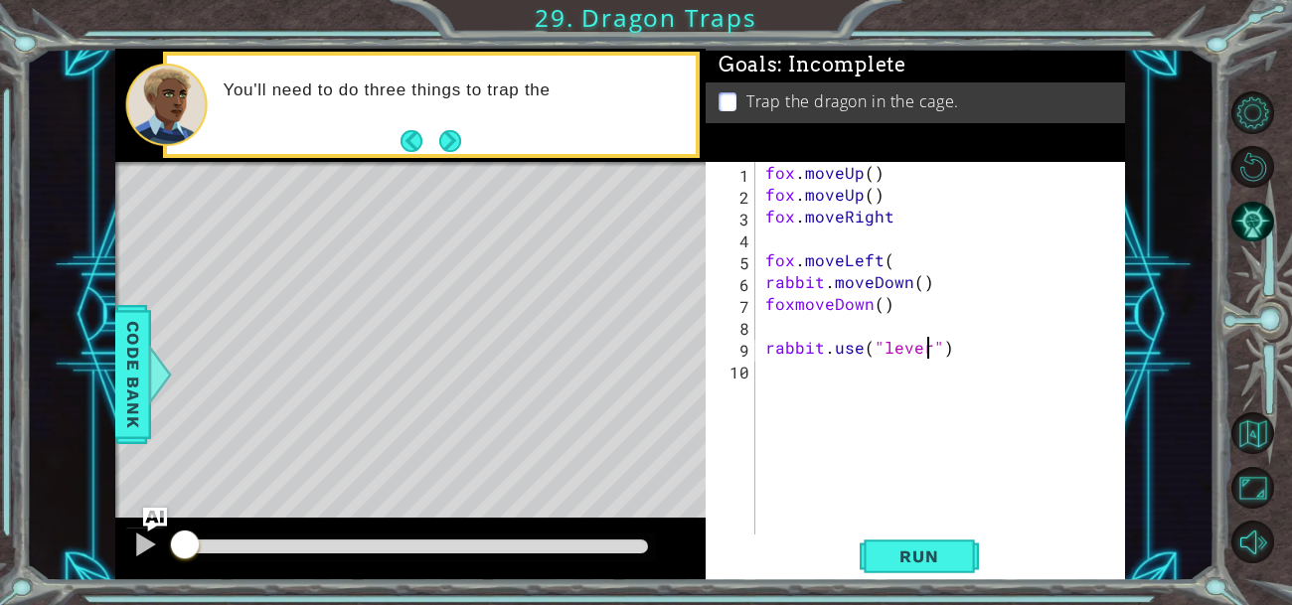
click at [994, 380] on div "fox . moveUp ( ) fox . moveUp ( ) fox . moveRight fox . moveLeft ( rabbit . mov…" at bounding box center [947, 380] width 370 height 437
